Goal: Task Accomplishment & Management: Complete application form

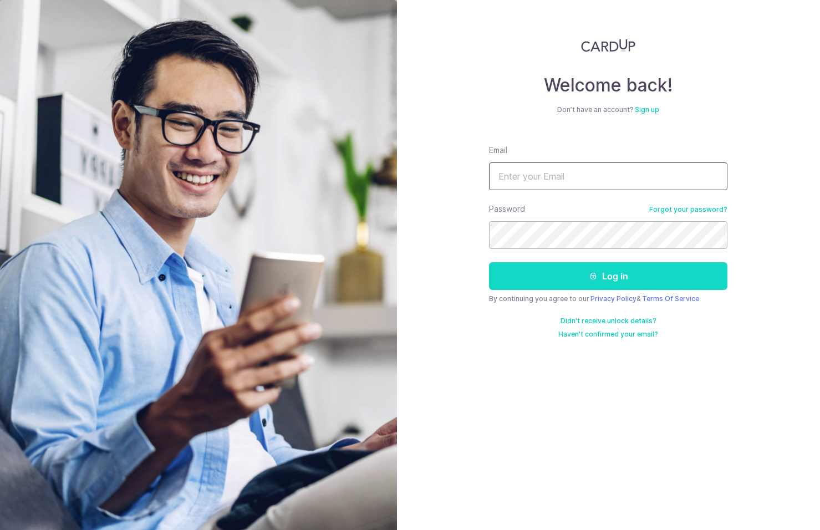
type input "[EMAIL_ADDRESS][DOMAIN_NAME]"
click at [587, 277] on button "Log in" at bounding box center [608, 276] width 238 height 28
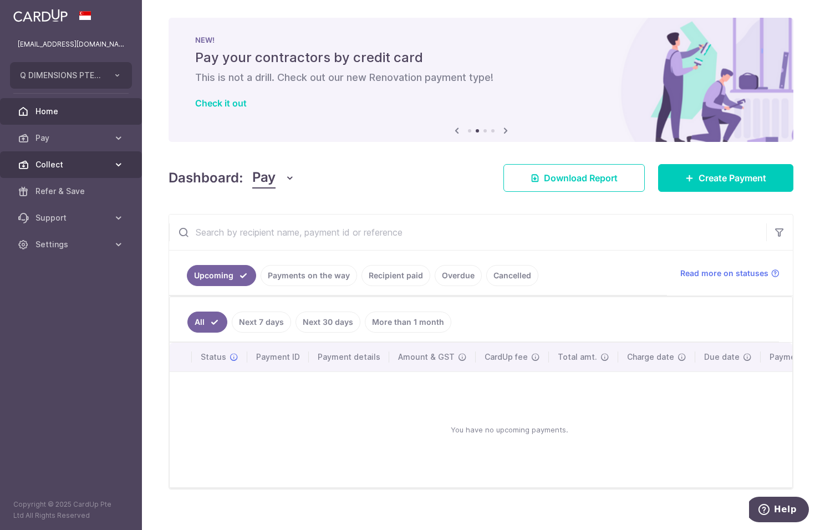
click at [113, 164] on icon at bounding box center [118, 164] width 11 height 11
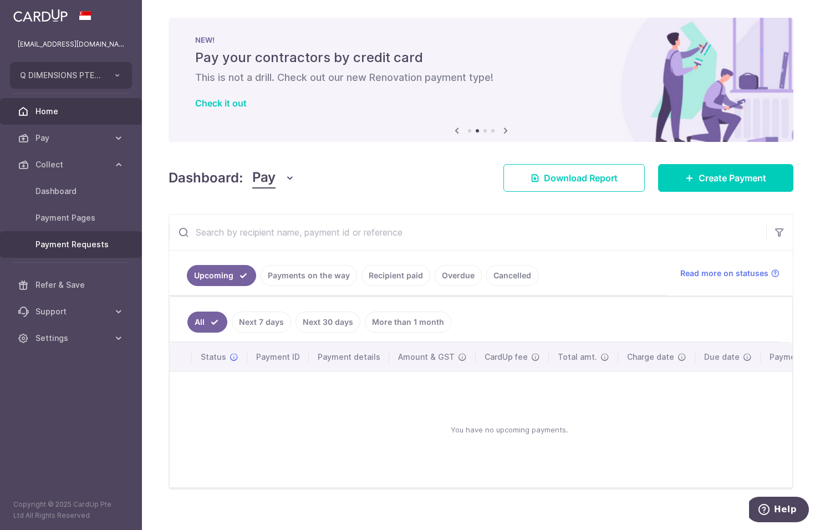
click at [84, 245] on span "Payment Requests" at bounding box center [71, 244] width 73 height 11
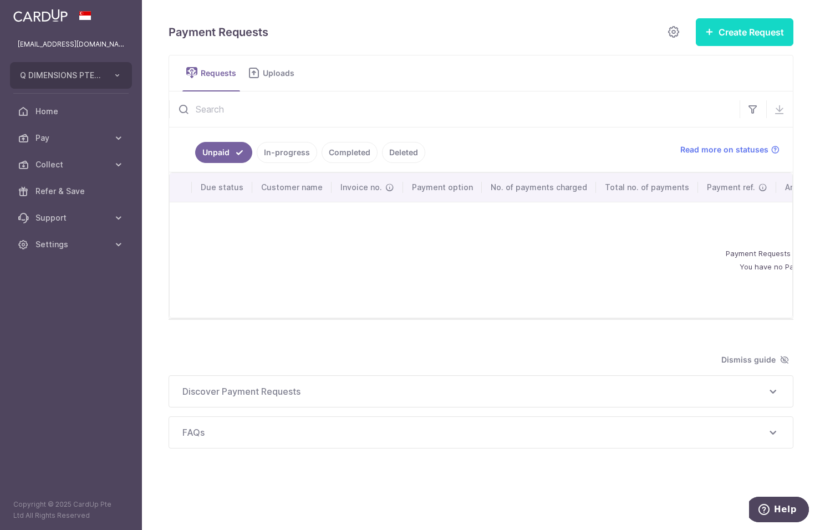
click at [724, 29] on button "Create Request" at bounding box center [745, 32] width 98 height 28
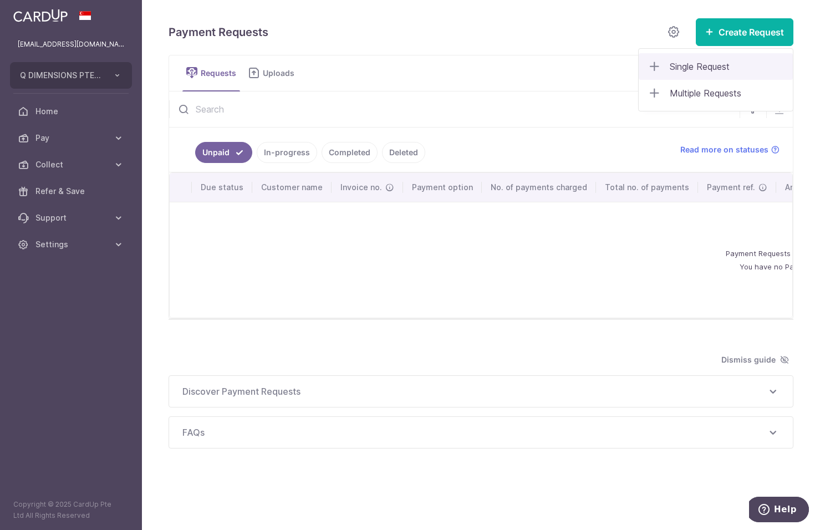
click at [696, 70] on span "Single Request" at bounding box center [727, 66] width 114 height 13
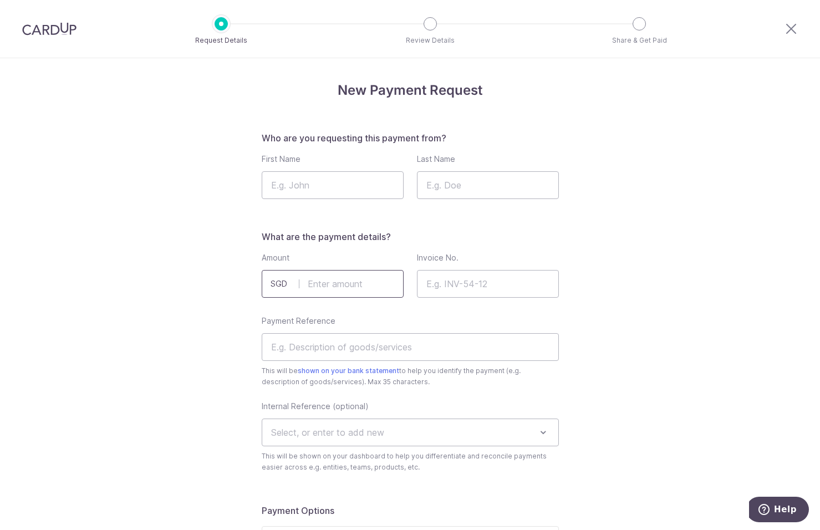
drag, startPoint x: 359, startPoint y: 296, endPoint x: 284, endPoint y: 287, distance: 74.8
click at [359, 296] on input "text" at bounding box center [333, 284] width 142 height 28
click at [312, 277] on input "text" at bounding box center [333, 284] width 142 height 28
type input "1271.55"
click at [442, 291] on input "Invoice No." at bounding box center [488, 284] width 142 height 28
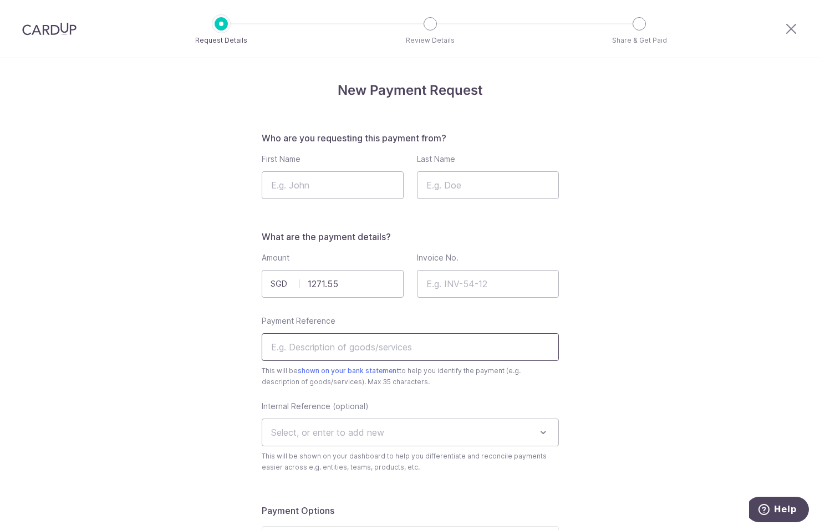
click at [314, 350] on input "Payment Reference" at bounding box center [410, 347] width 297 height 28
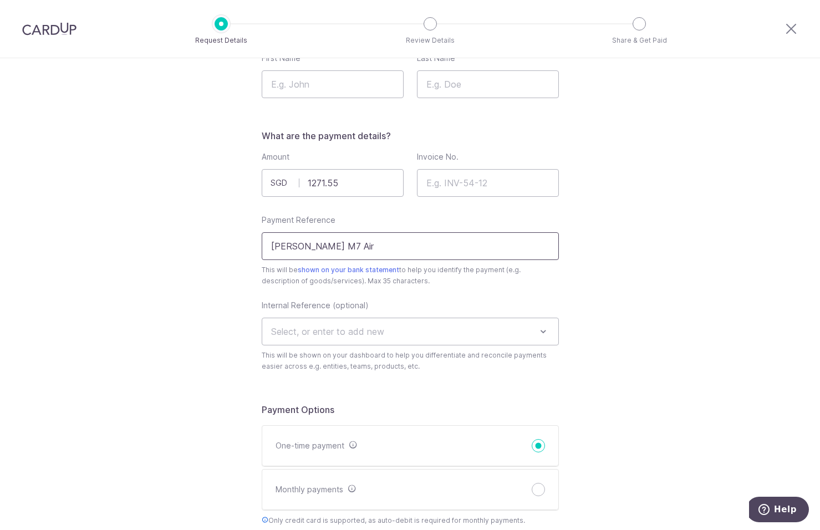
scroll to position [111, 0]
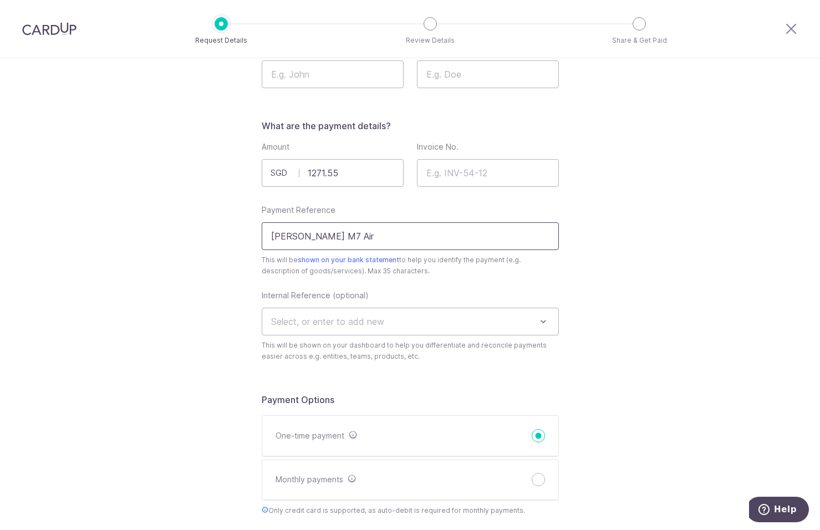
type input "Simon M7 Air"
click at [411, 329] on span "Select, or enter to add new" at bounding box center [410, 321] width 296 height 27
click at [376, 324] on span "Select, or enter to add new" at bounding box center [327, 321] width 113 height 11
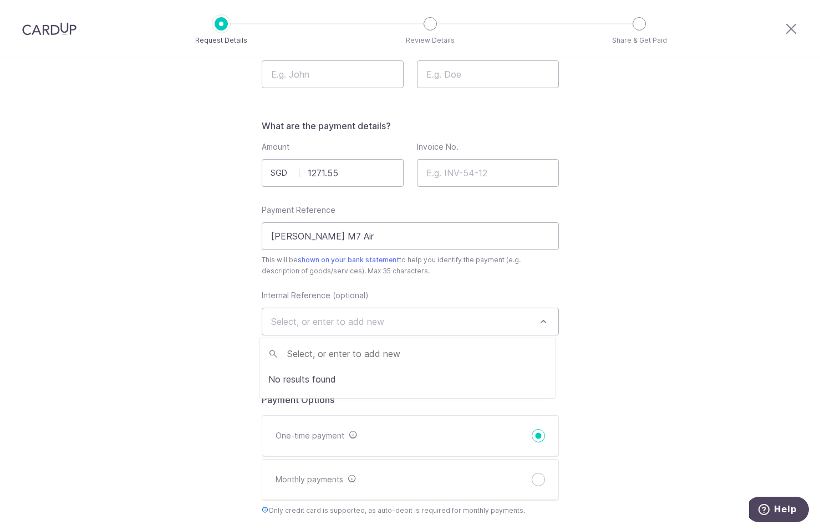
click at [376, 324] on span "Select, or enter to add new" at bounding box center [327, 321] width 113 height 11
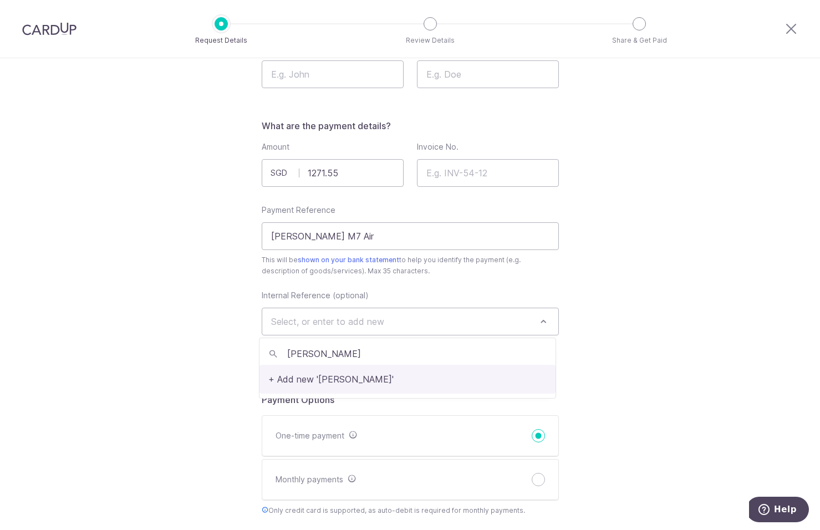
type input "Simon Sales"
select select "Simon Sales"
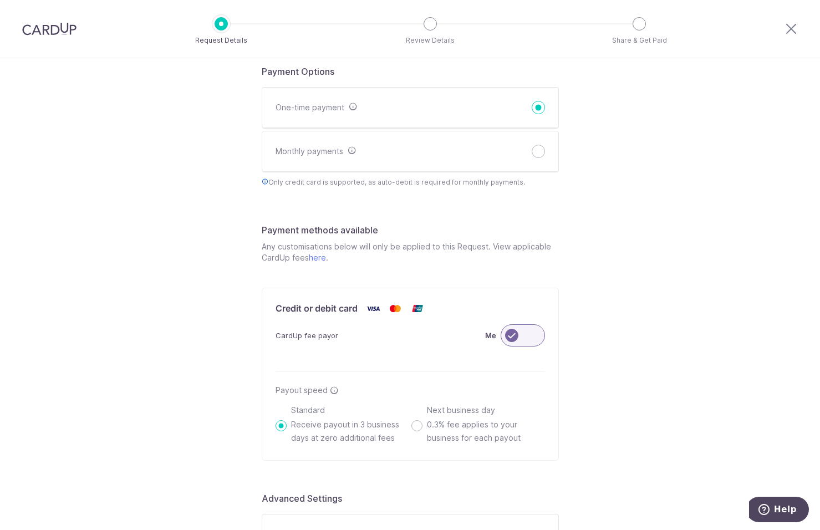
scroll to position [444, 0]
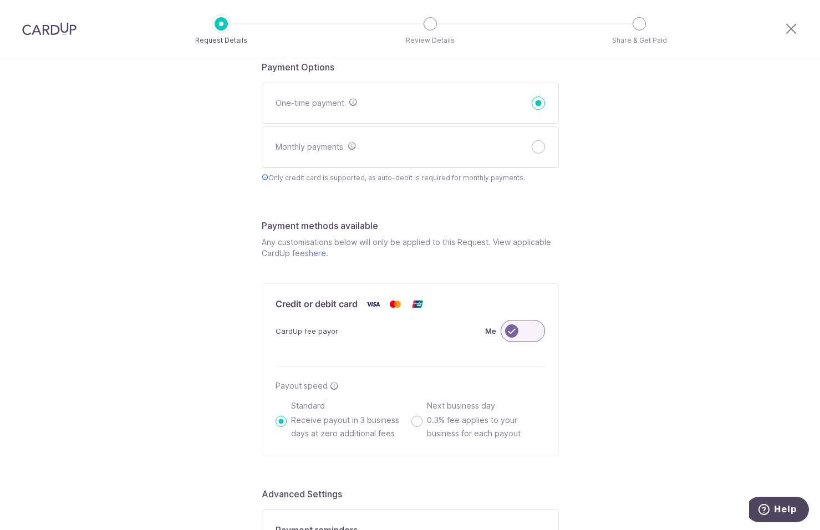
click at [485, 329] on label "Me" at bounding box center [490, 330] width 11 height 13
click at [0, 0] on input "Me" at bounding box center [0, 0] width 0 height 0
click at [471, 333] on label "Customer" at bounding box center [478, 330] width 35 height 13
click at [0, 0] on input "Customer" at bounding box center [0, 0] width 0 height 0
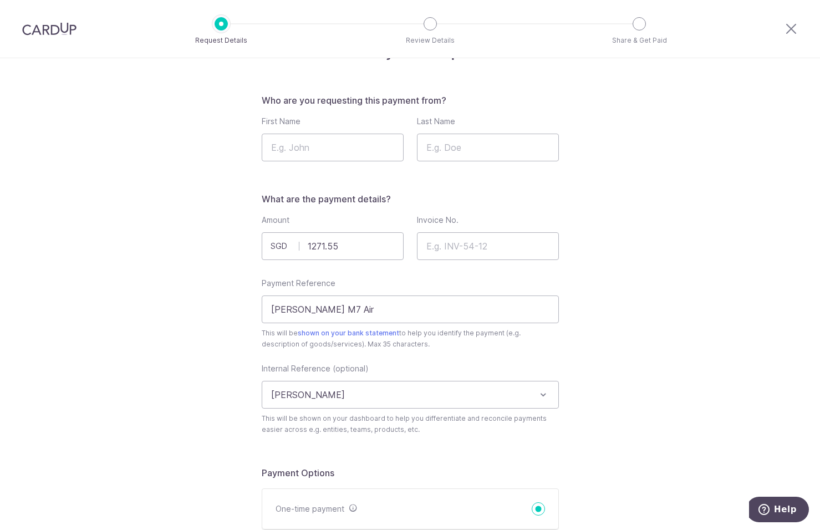
scroll to position [0, 0]
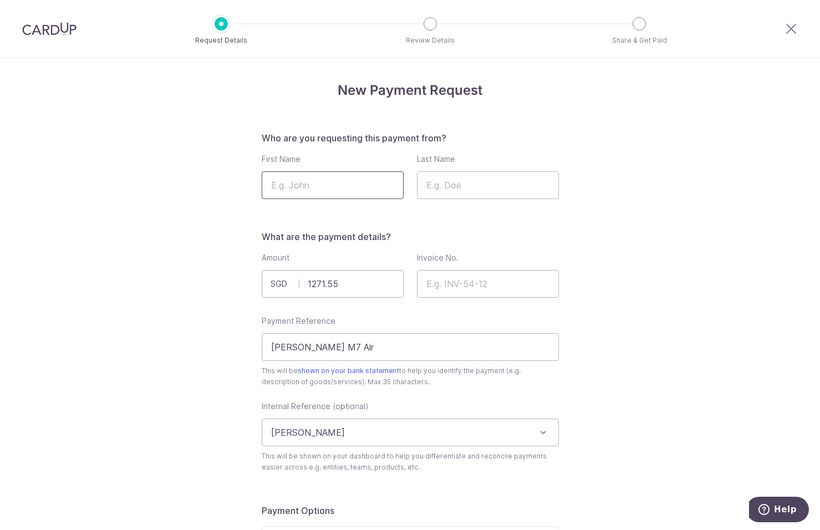
click at [359, 184] on input "First Name" at bounding box center [333, 185] width 142 height 28
type input "VAENU"
click at [480, 194] on input "Last Name" at bounding box center [488, 185] width 142 height 28
type input "SATISH"
click at [470, 278] on input "Invoice No." at bounding box center [488, 284] width 142 height 28
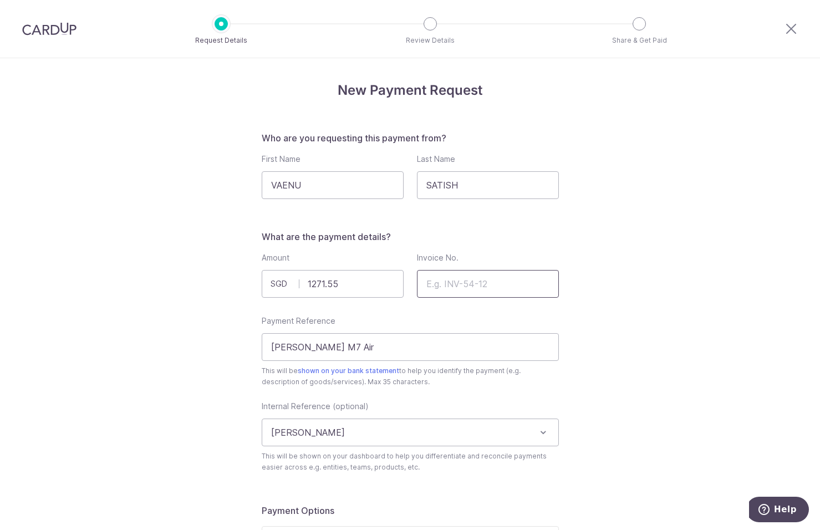
paste input "INV/2025/00420"
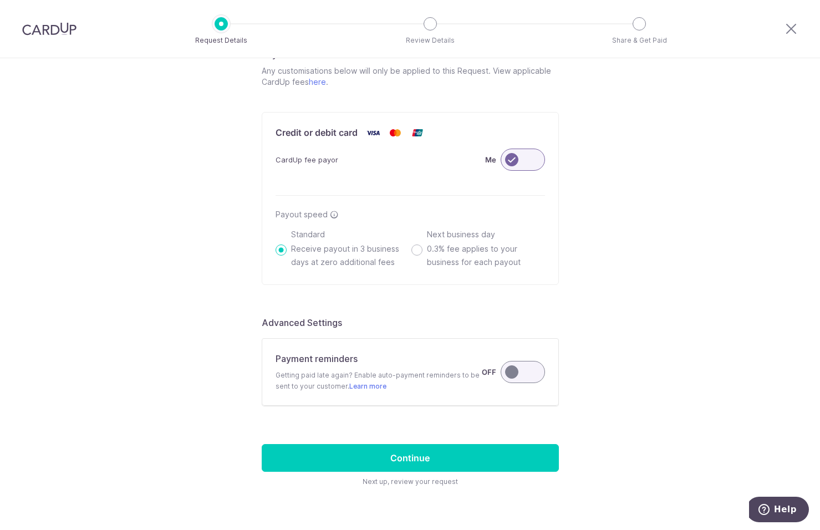
scroll to position [638, 0]
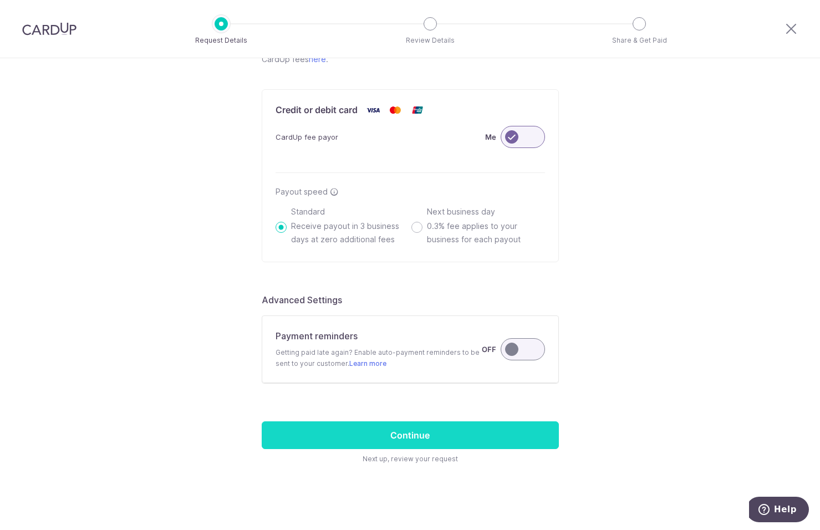
type input "INV/2025/00420"
click at [416, 436] on input "Continue" at bounding box center [410, 435] width 297 height 28
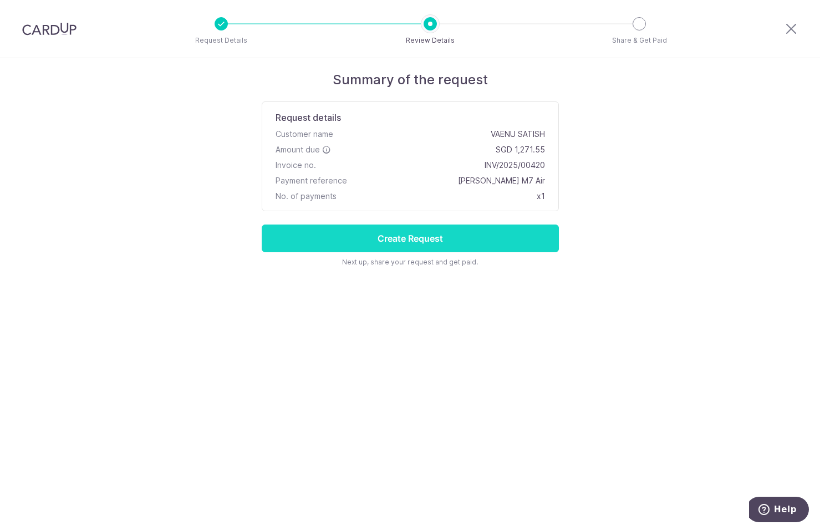
click at [389, 238] on input "Create Request" at bounding box center [410, 239] width 297 height 28
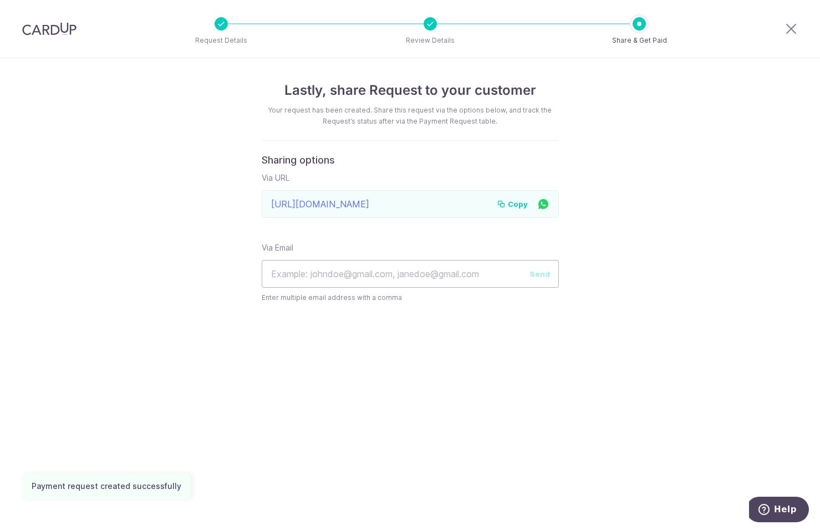
click at [519, 206] on span "Copy" at bounding box center [518, 203] width 20 height 11
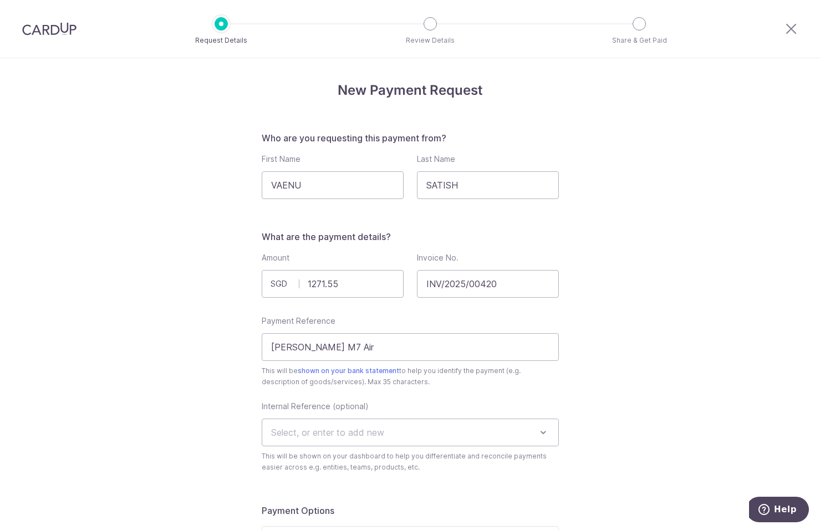
click at [61, 33] on img at bounding box center [49, 28] width 54 height 13
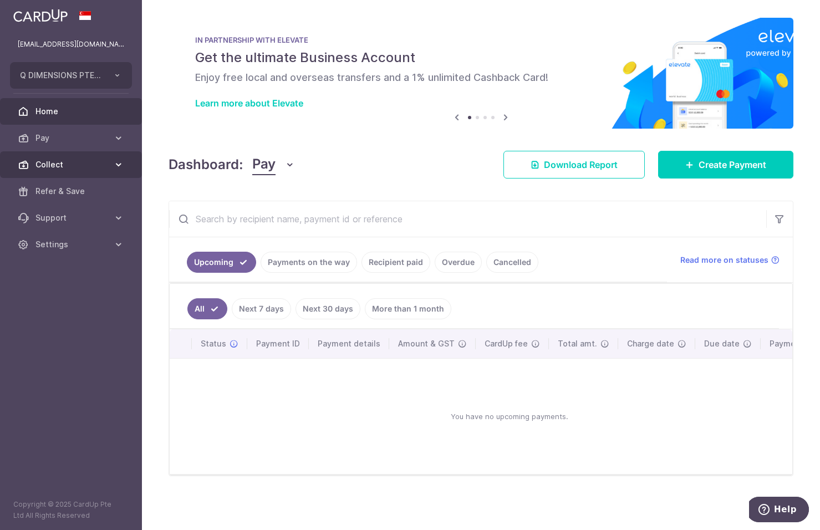
click at [101, 166] on span "Collect" at bounding box center [71, 164] width 73 height 11
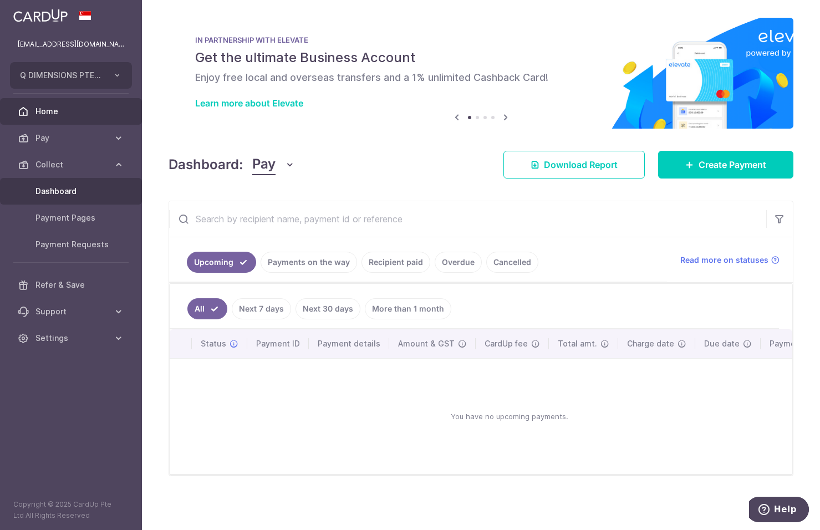
click at [65, 184] on link "Dashboard" at bounding box center [71, 191] width 142 height 27
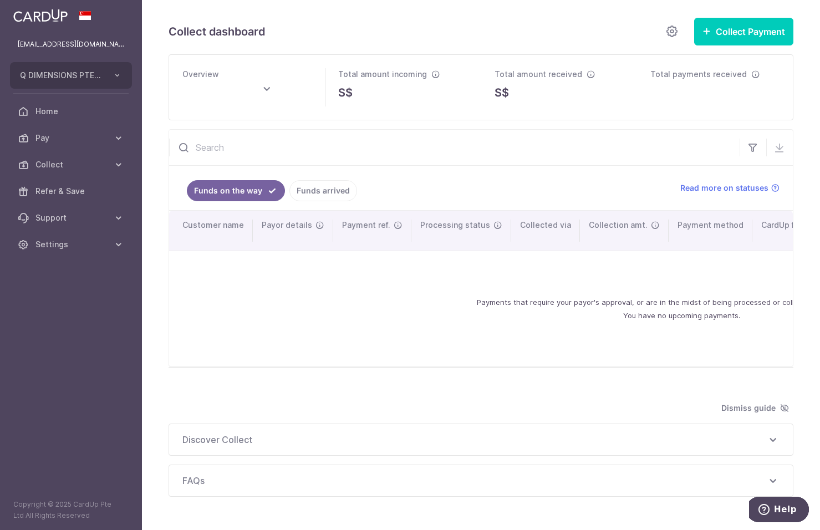
click at [308, 194] on link "Funds arrived" at bounding box center [323, 190] width 68 height 21
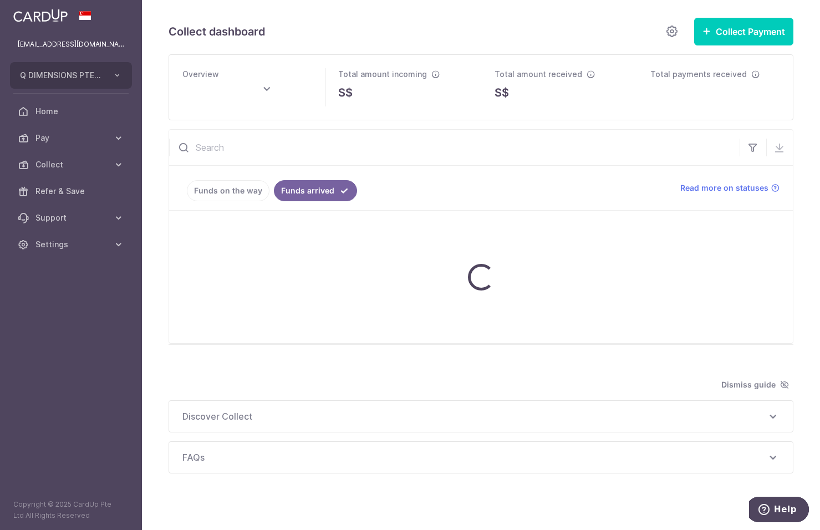
click at [240, 195] on link "Funds on the way" at bounding box center [228, 190] width 83 height 21
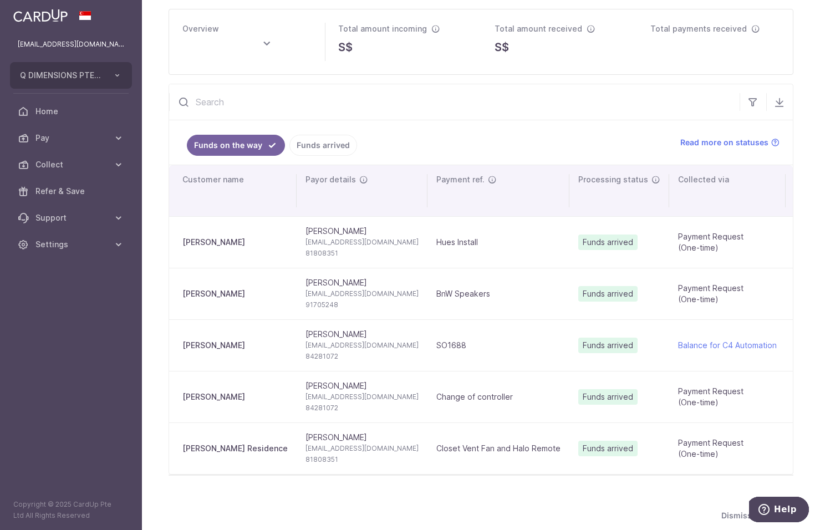
scroll to position [111, 0]
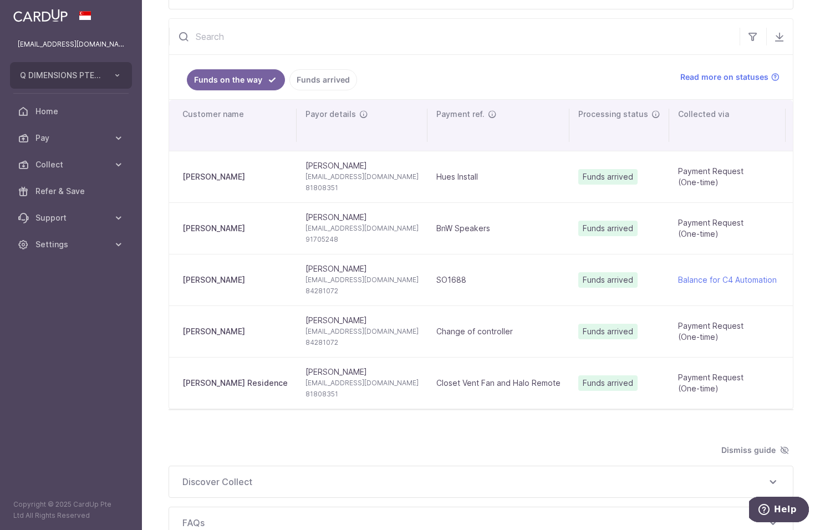
type input "[DATE]"
click at [112, 168] on link "Collect" at bounding box center [71, 164] width 142 height 27
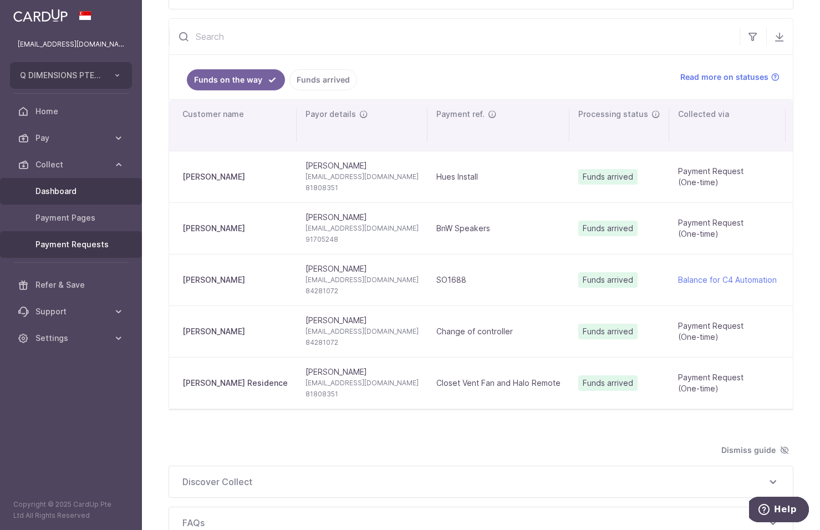
click at [69, 249] on span "Payment Requests" at bounding box center [71, 244] width 73 height 11
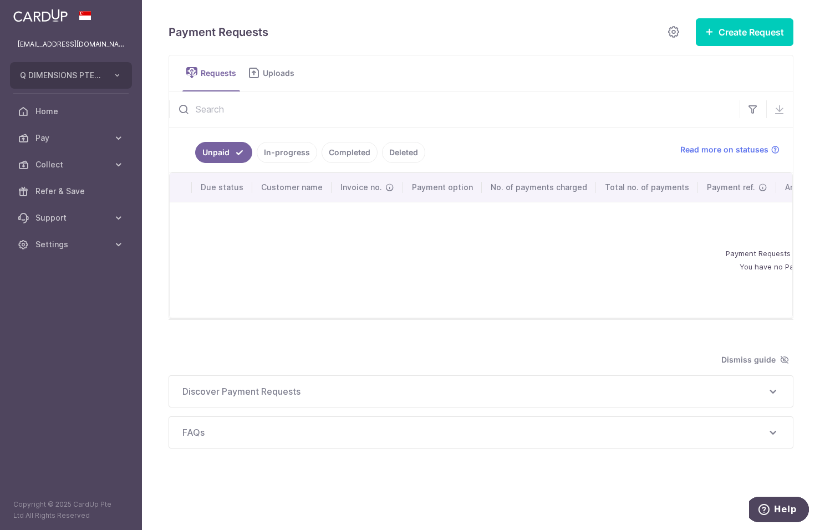
click at [264, 156] on link "In-progress" at bounding box center [287, 152] width 60 height 21
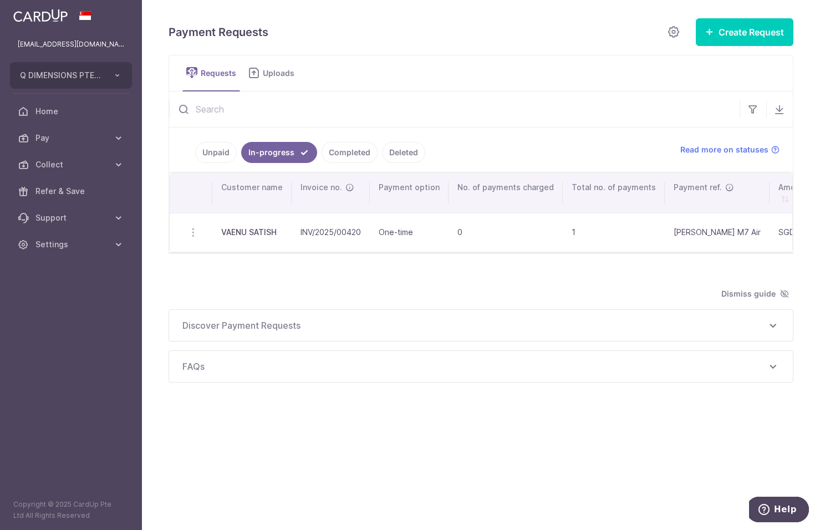
click at [345, 154] on link "Completed" at bounding box center [350, 152] width 56 height 21
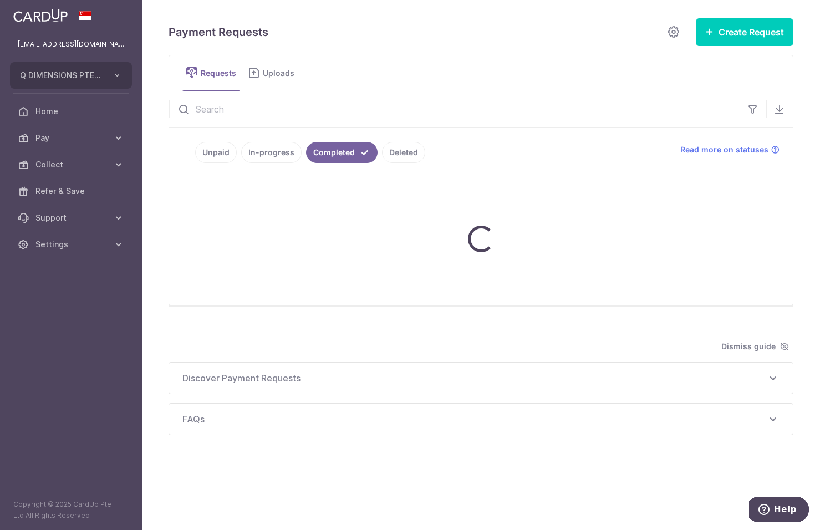
click at [272, 154] on link "In-progress" at bounding box center [271, 152] width 60 height 21
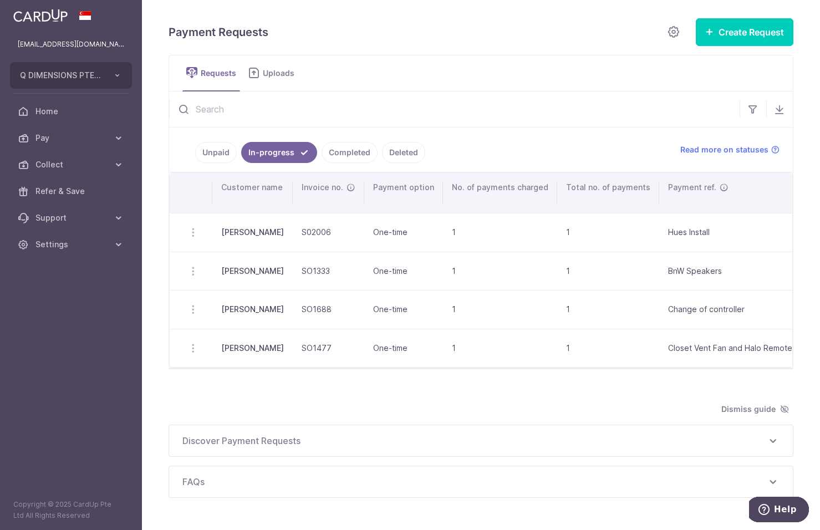
click at [212, 150] on link "Unpaid" at bounding box center [216, 152] width 42 height 21
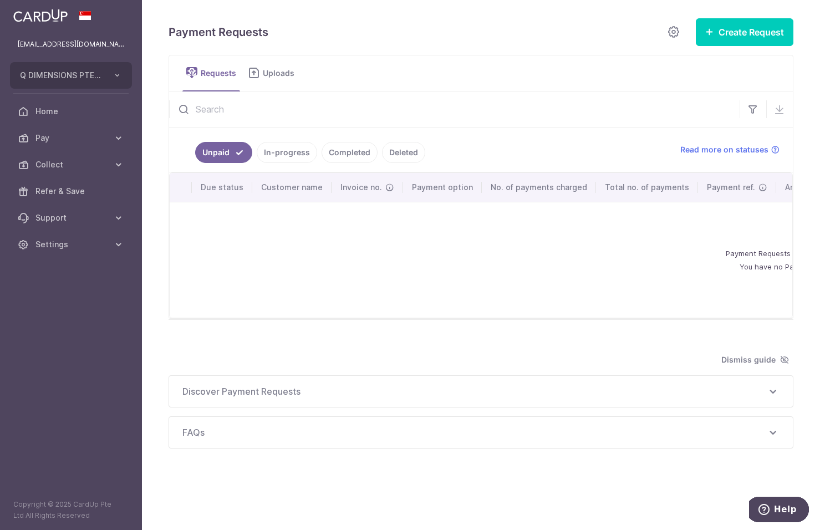
click at [298, 154] on link "In-progress" at bounding box center [287, 152] width 60 height 21
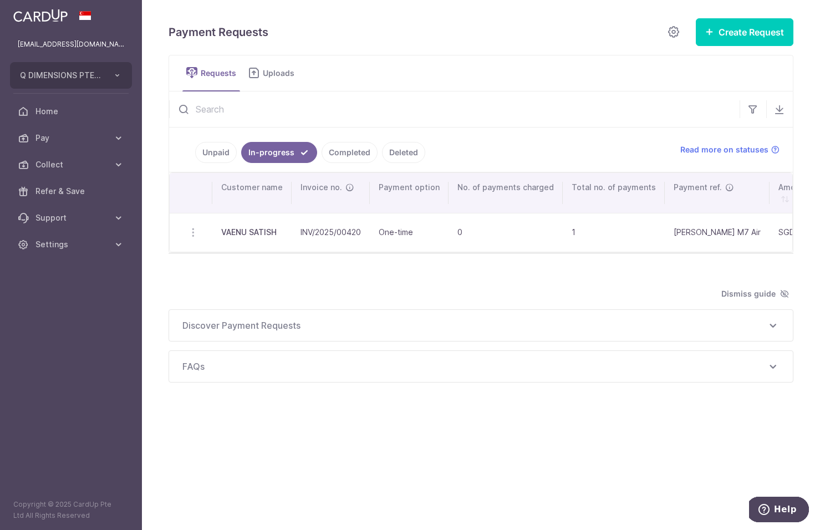
click at [350, 158] on link "Completed" at bounding box center [350, 152] width 56 height 21
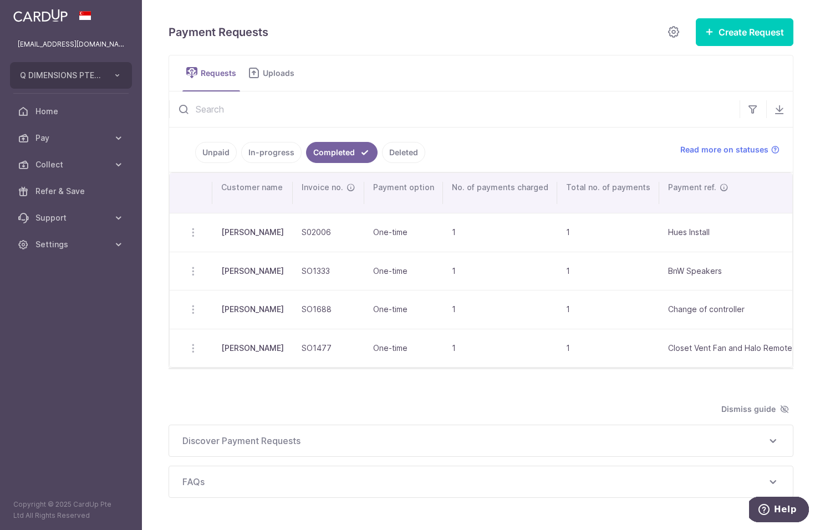
click at [272, 150] on link "In-progress" at bounding box center [271, 152] width 60 height 21
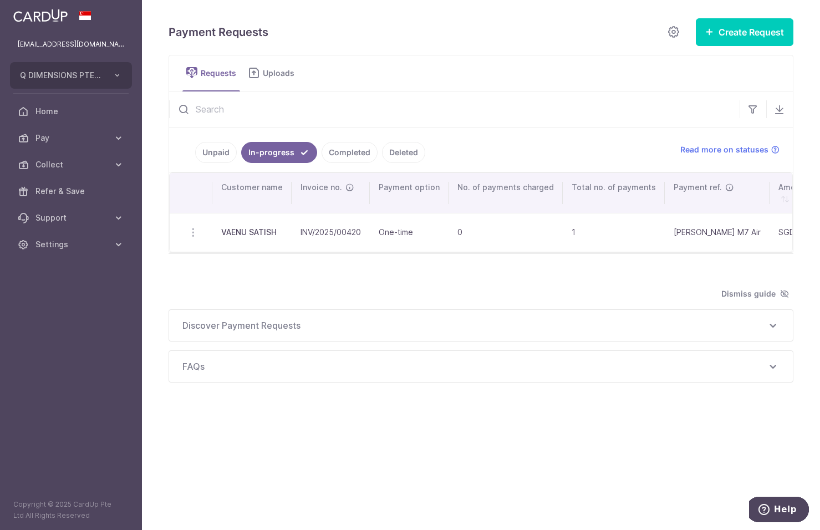
click at [349, 156] on link "Completed" at bounding box center [350, 152] width 56 height 21
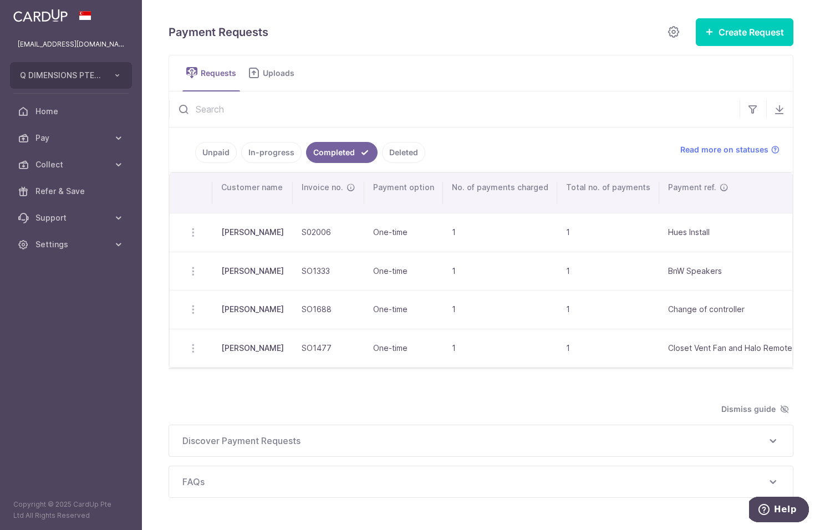
click at [282, 151] on link "In-progress" at bounding box center [271, 152] width 60 height 21
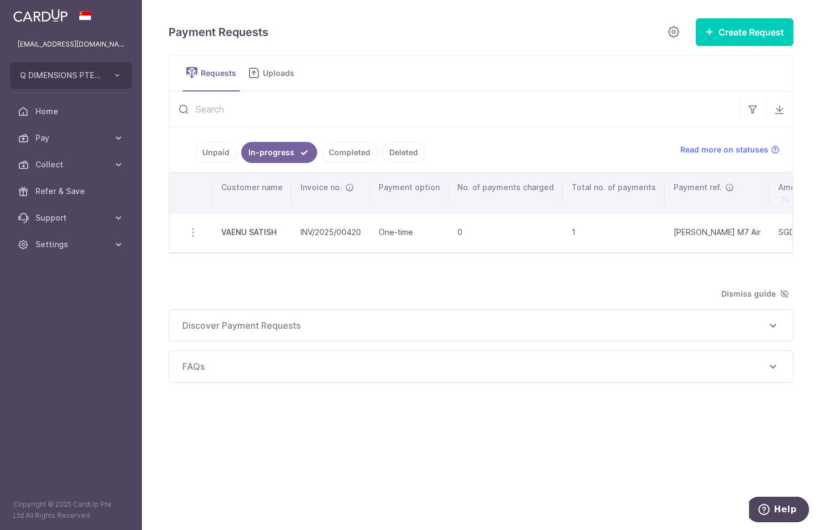
click at [354, 151] on link "Completed" at bounding box center [350, 152] width 56 height 21
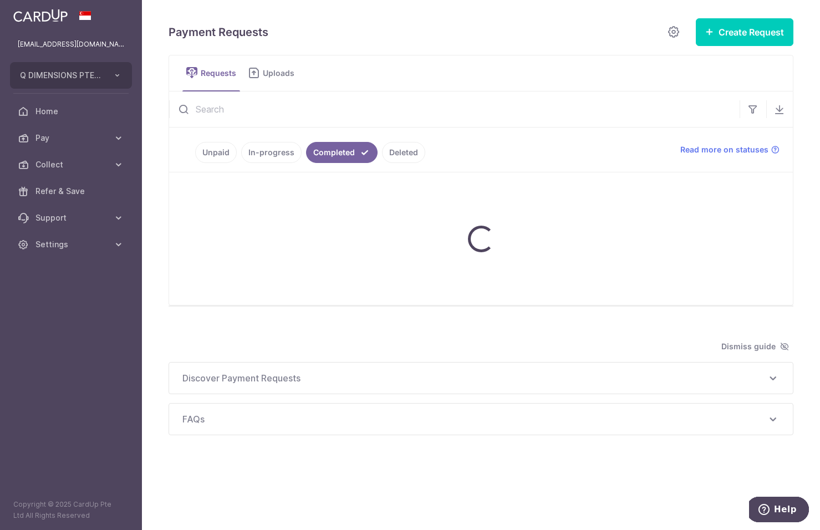
click at [269, 154] on link "In-progress" at bounding box center [271, 152] width 60 height 21
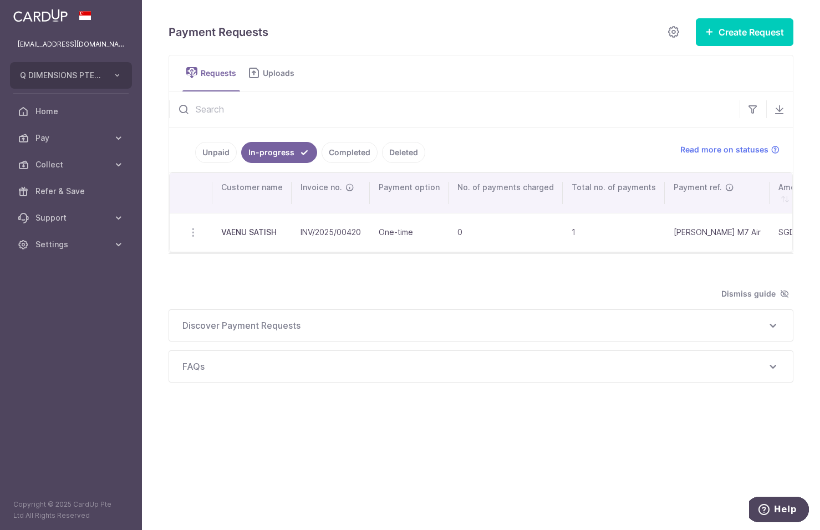
click at [358, 147] on link "Completed" at bounding box center [350, 152] width 56 height 21
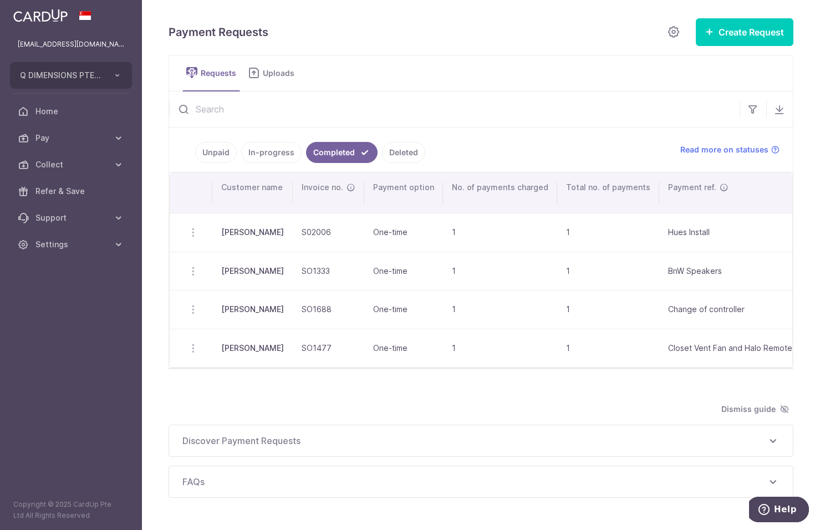
click at [268, 156] on link "In-progress" at bounding box center [271, 152] width 60 height 21
